Goal: Find specific page/section: Find specific page/section

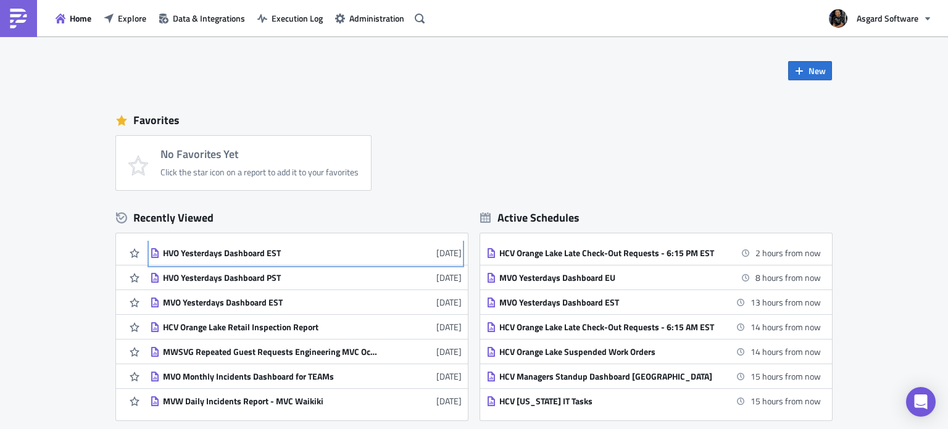
click at [239, 256] on div "HVO Yesterdays Dashboard EST" at bounding box center [271, 252] width 216 height 11
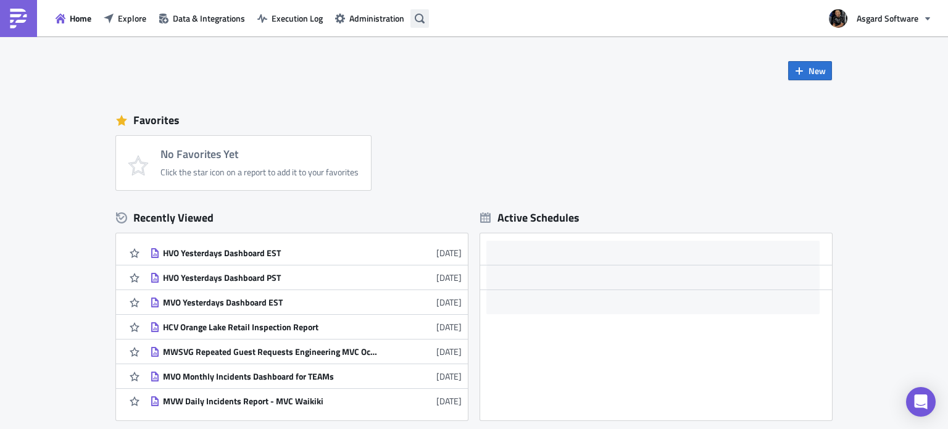
click at [416, 15] on icon "button" at bounding box center [420, 18] width 10 height 10
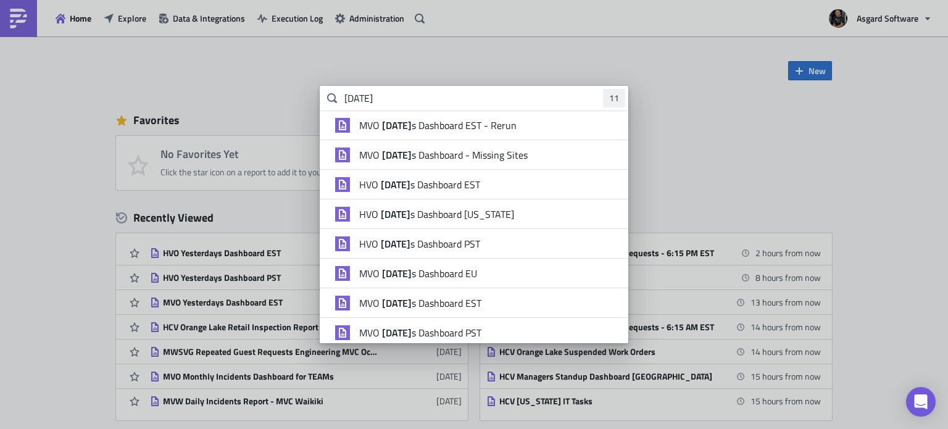
type input "[DATE]"
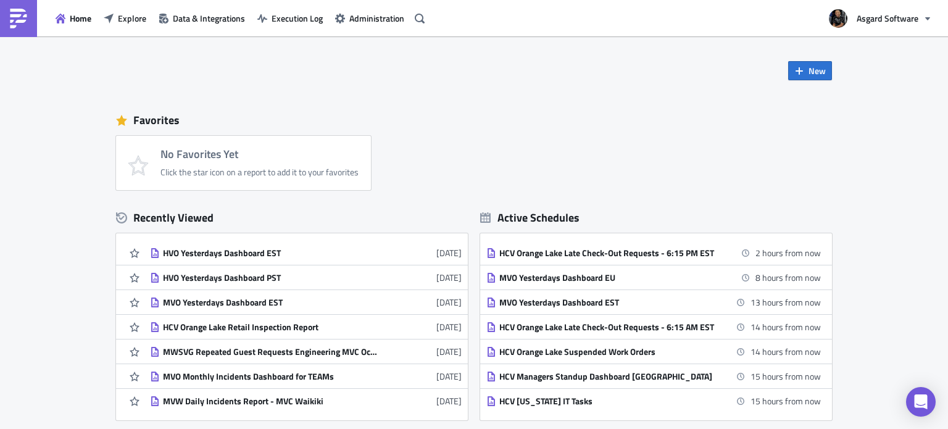
click at [217, 70] on body "Home Explore Data & Integrations Execution Log Administration Asgard Software N…" at bounding box center [474, 215] width 948 height 431
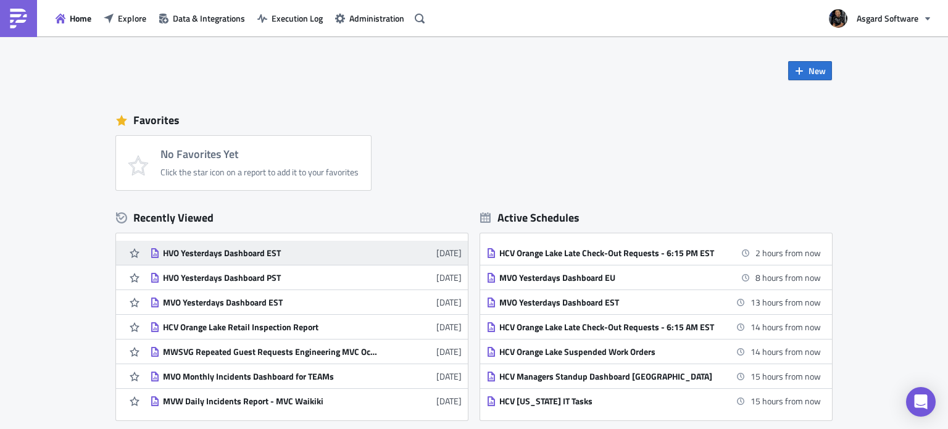
click at [204, 255] on div "HVO Yesterdays Dashboard EST" at bounding box center [271, 252] width 216 height 11
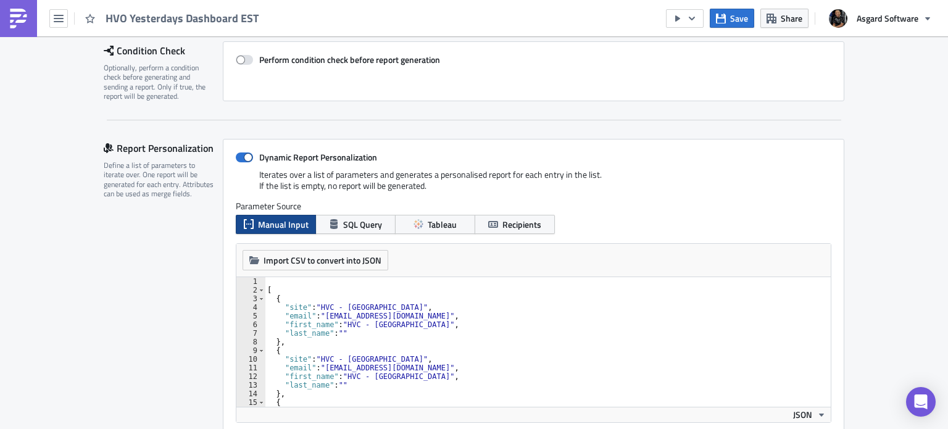
scroll to position [247, 0]
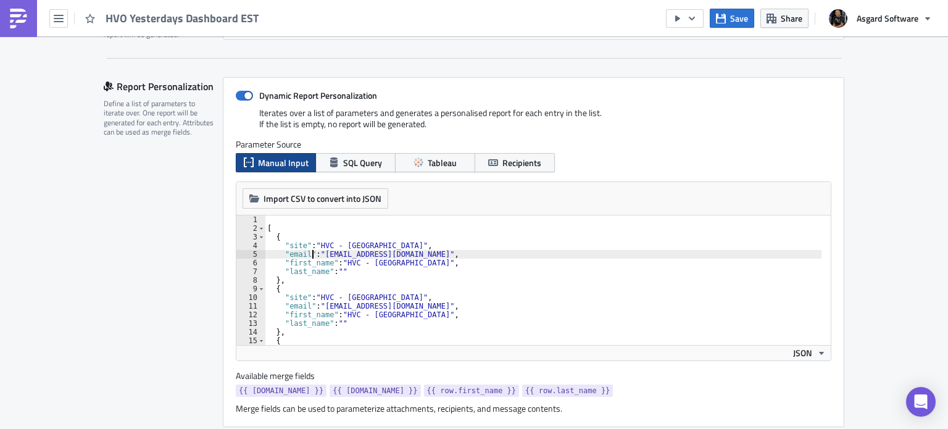
type textarea ""email": "[EMAIL_ADDRESS][DOMAIN_NAME]","
click at [309, 252] on div "[ { "site" : "HVC - [GEOGRAPHIC_DATA]" , "email" : "[EMAIL_ADDRESS][DOMAIN_NAME…" at bounding box center [543, 288] width 557 height 147
click at [327, 253] on div "[ { "site" : "HVC - [GEOGRAPHIC_DATA]" , "email" : "[EMAIL_ADDRESS][DOMAIN_NAME…" at bounding box center [543, 288] width 557 height 147
drag, startPoint x: 318, startPoint y: 253, endPoint x: 507, endPoint y: 255, distance: 188.2
click at [507, 255] on div "[ { "site" : "HVC - [GEOGRAPHIC_DATA]" , "email" : "[EMAIL_ADDRESS][DOMAIN_NAME…" at bounding box center [543, 288] width 557 height 147
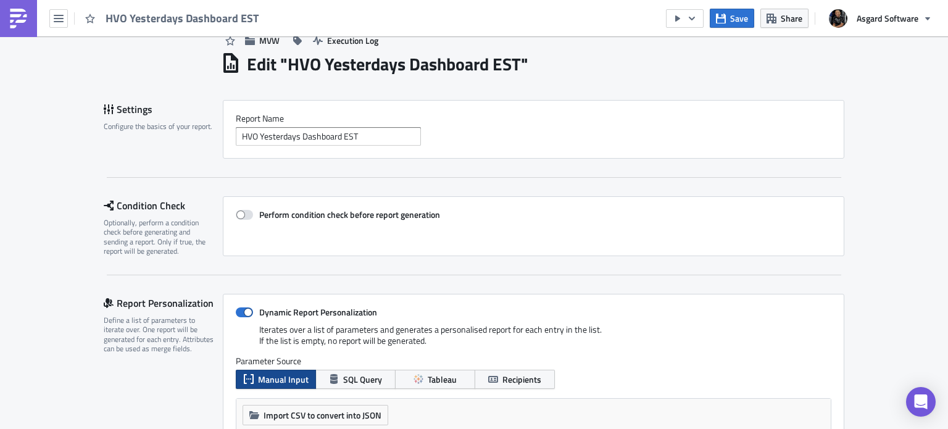
scroll to position [0, 0]
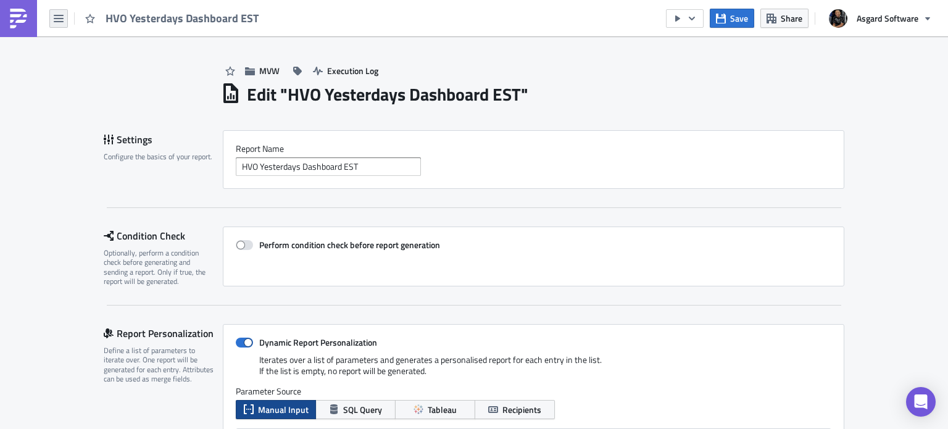
click at [54, 17] on icon "button" at bounding box center [59, 19] width 10 height 10
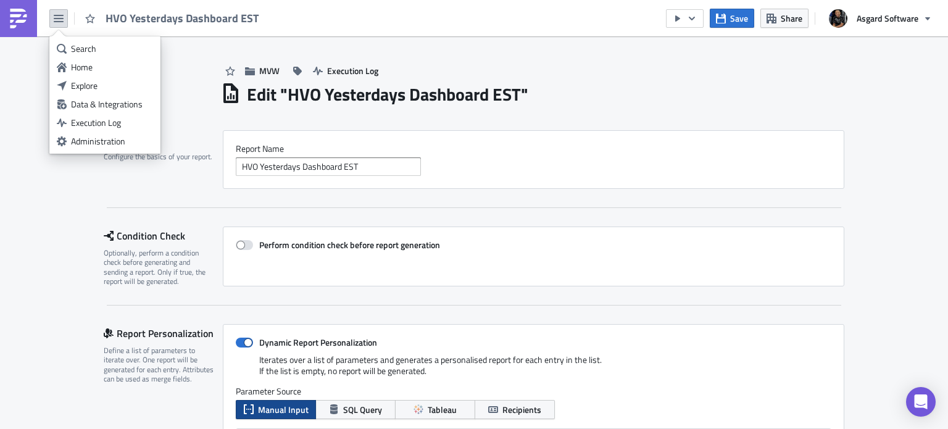
click at [89, 64] on div "Home" at bounding box center [112, 67] width 82 height 12
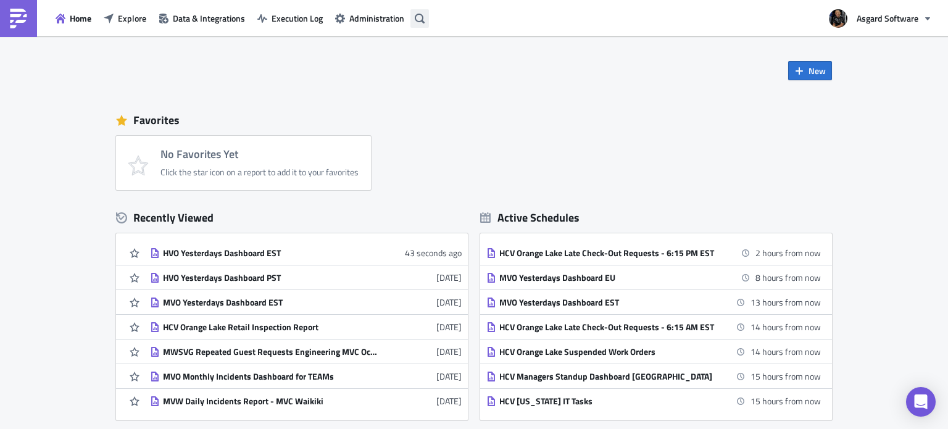
click at [428, 19] on button "button" at bounding box center [419, 18] width 19 height 19
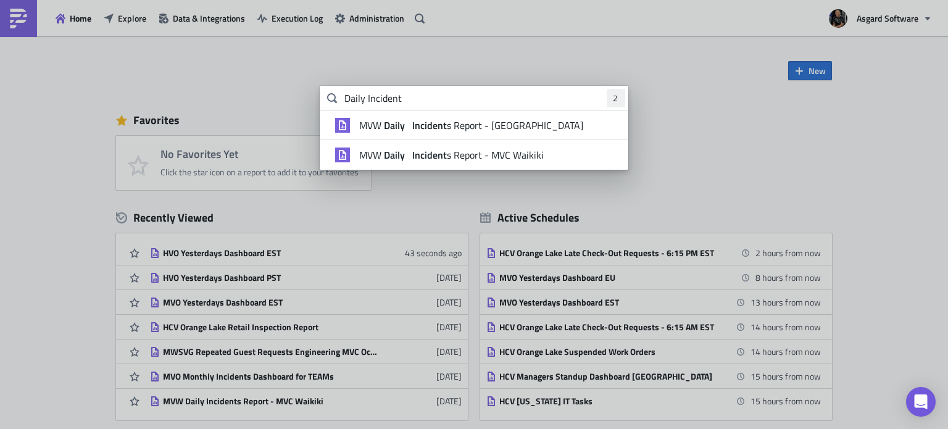
type input "Daily Incident"
